Goal: Information Seeking & Learning: Learn about a topic

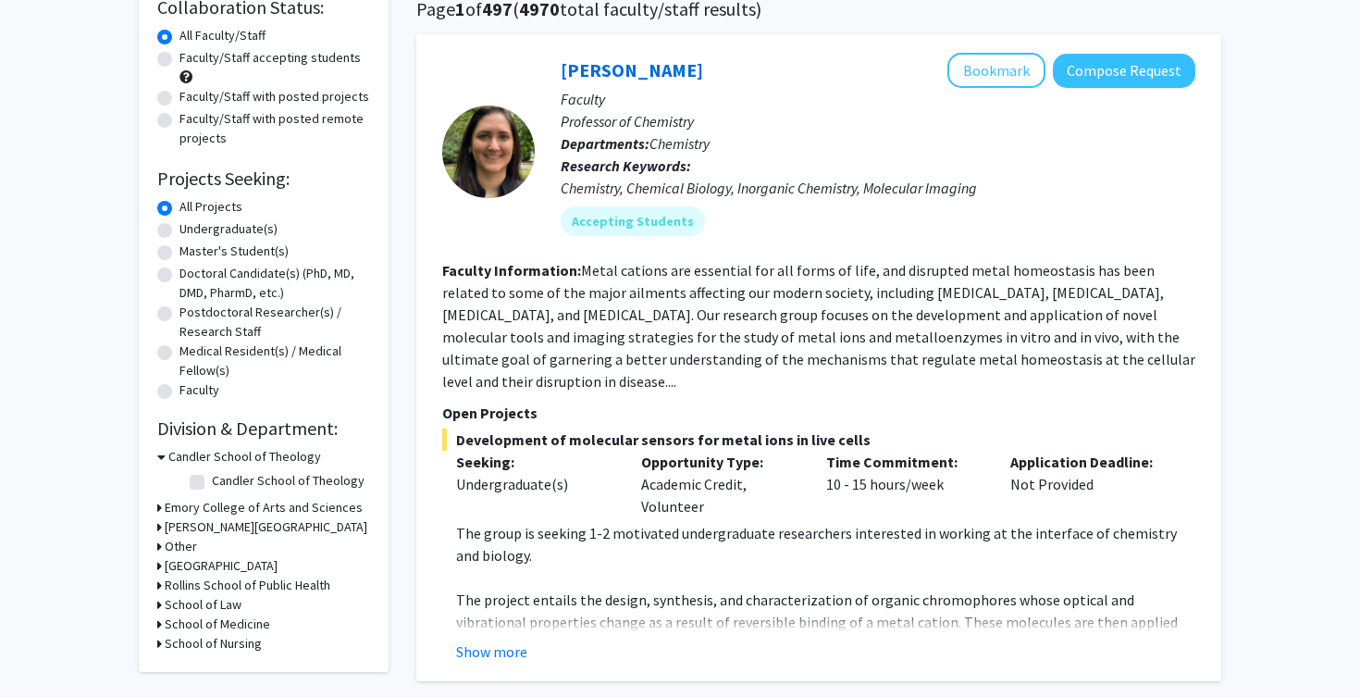
scroll to position [155, 0]
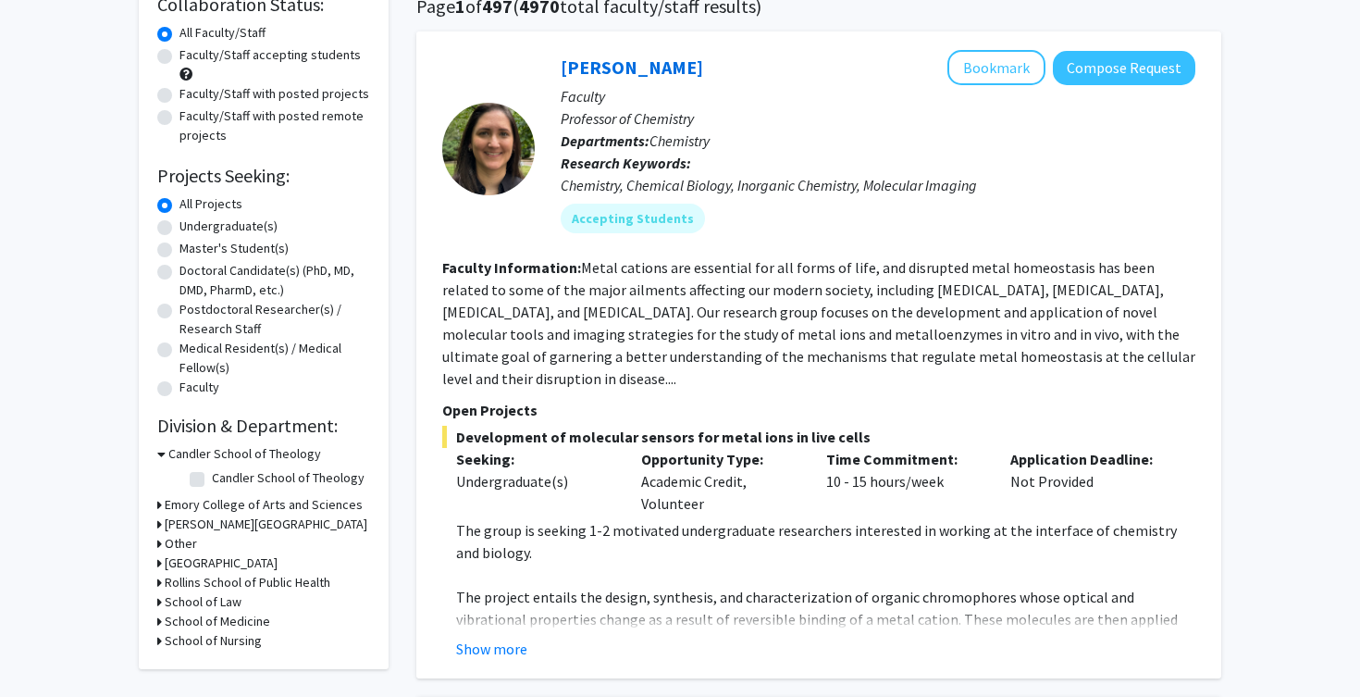
click at [200, 497] on h3 "Emory College of Arts and Sciences" at bounding box center [264, 504] width 198 height 19
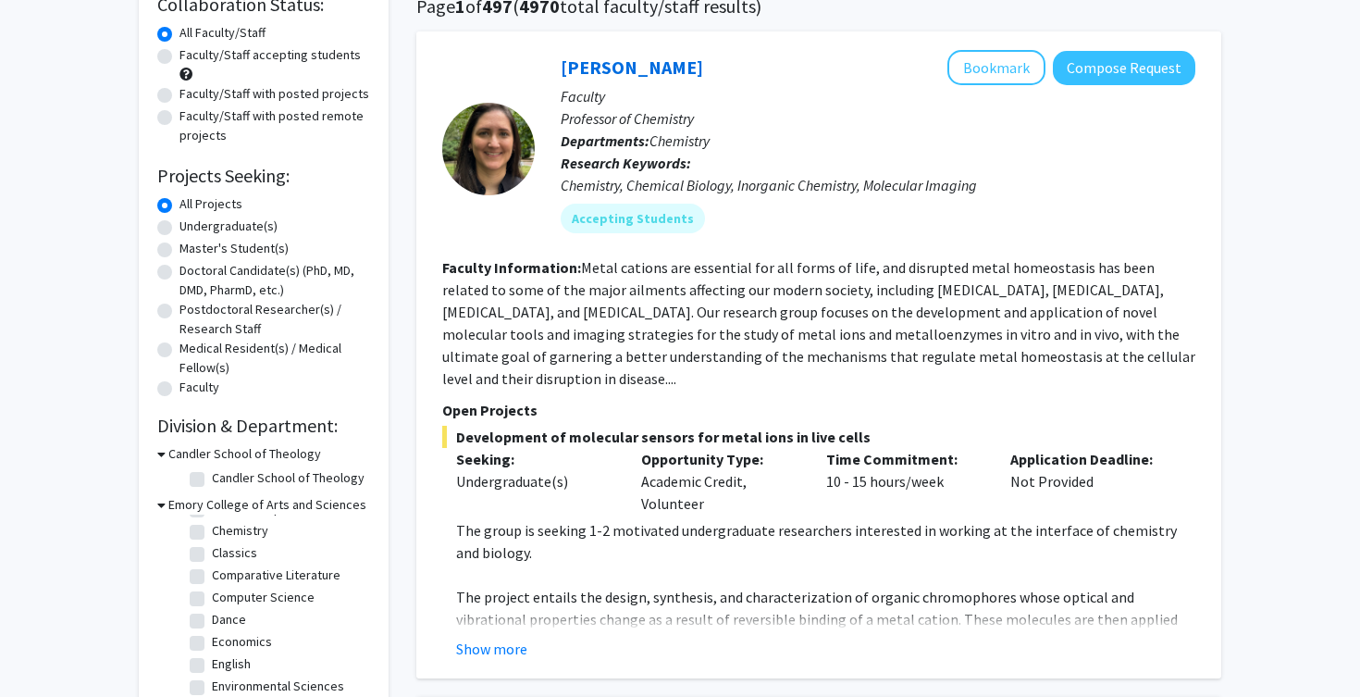
scroll to position [0, 0]
click at [179, 225] on label "Undergraduate(s)" at bounding box center [228, 225] width 98 height 19
click at [179, 225] on input "Undergraduate(s)" at bounding box center [185, 222] width 12 height 12
radio input "true"
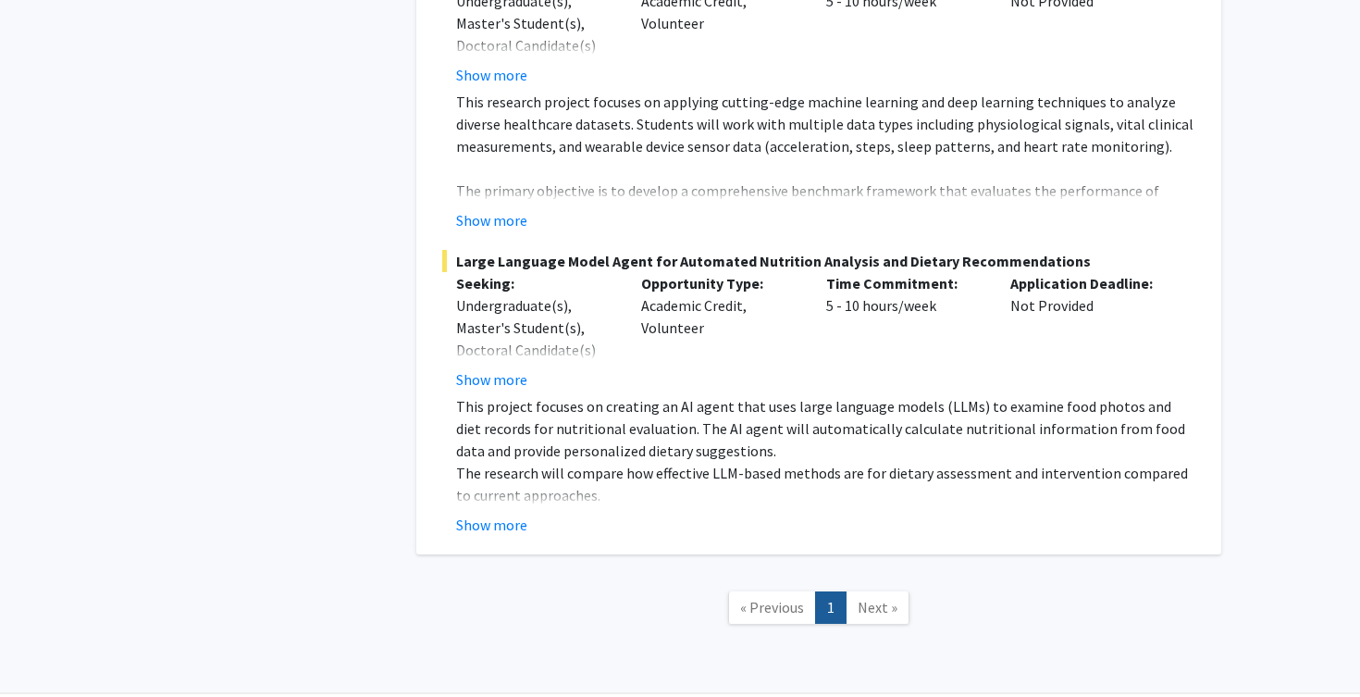
scroll to position [4144, 0]
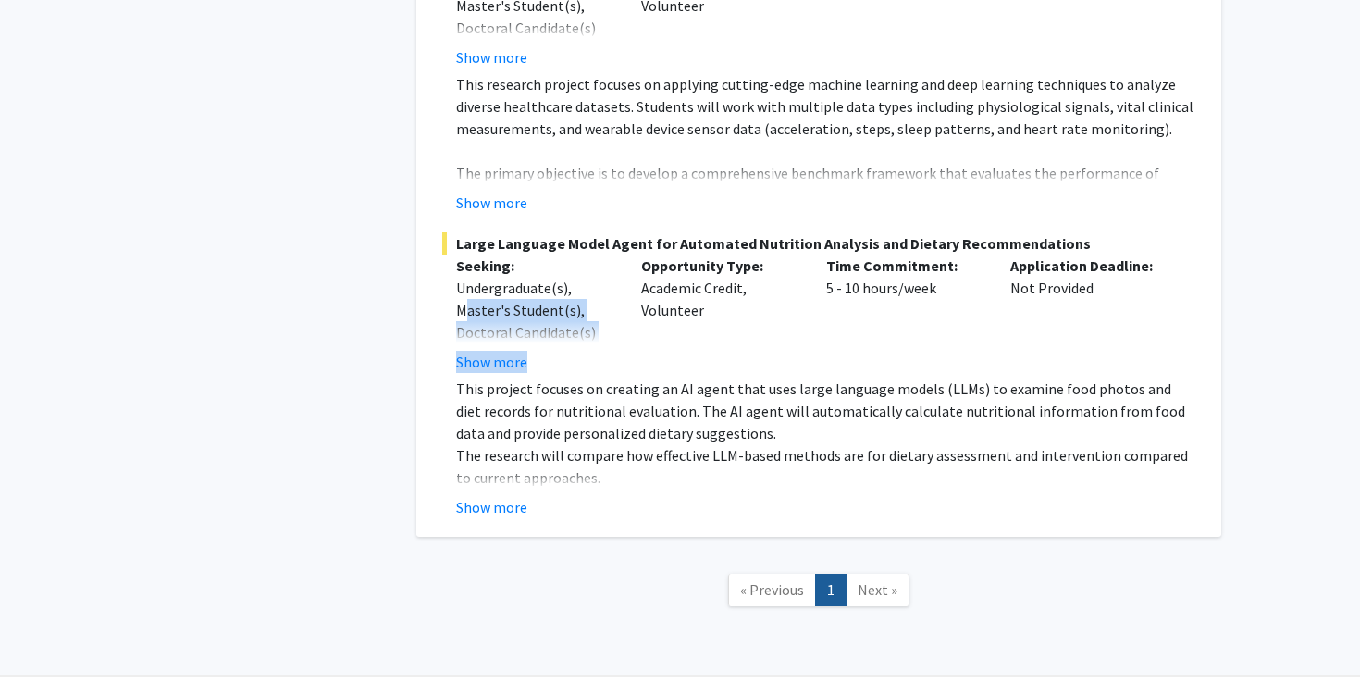
drag, startPoint x: 540, startPoint y: 303, endPoint x: 446, endPoint y: 256, distance: 105.1
click at [446, 258] on div "Seeking: Undergraduate(s), Master's Student(s), Doctoral Candidate(s) (PhD, MD,…" at bounding box center [534, 313] width 185 height 118
radio input "true"
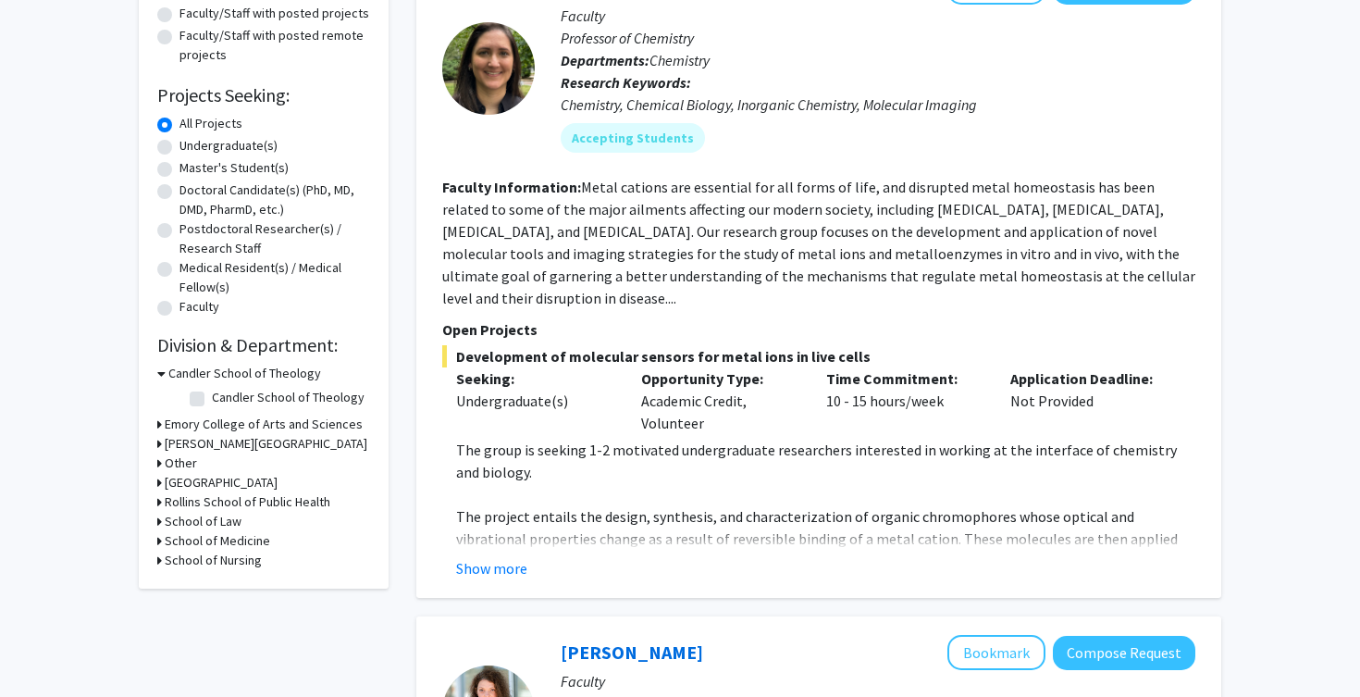
scroll to position [4144, 0]
